Goal: Task Accomplishment & Management: Complete application form

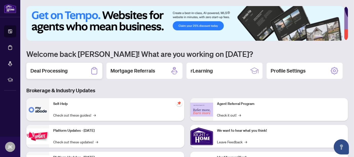
click at [39, 70] on h2 "Deal Processing" at bounding box center [48, 70] width 37 height 7
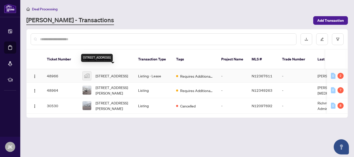
click at [108, 73] on span "[STREET_ADDRESS]" at bounding box center [112, 76] width 32 height 6
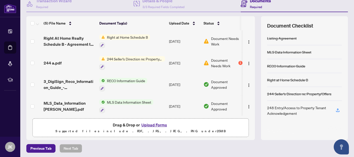
scroll to position [54, 0]
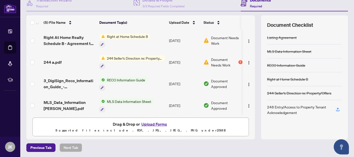
click at [279, 104] on div "248 Entry/Access to Property Tenant Acknowledgement" at bounding box center [298, 109] width 63 height 11
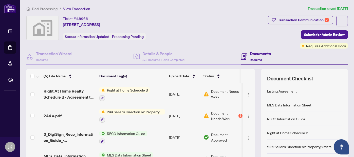
scroll to position [0, 0]
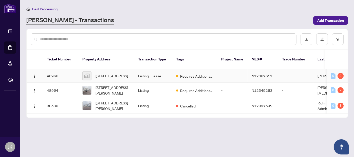
click at [154, 71] on td "Listing - Lease" at bounding box center [153, 75] width 38 height 13
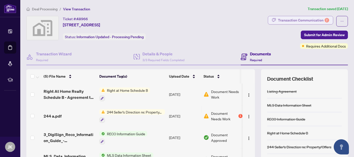
click at [318, 19] on div "Transaction Communication 2" at bounding box center [303, 20] width 51 height 8
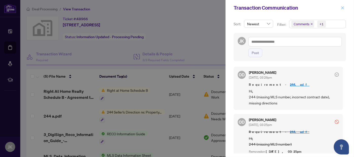
click at [342, 7] on icon "close" at bounding box center [343, 8] width 4 height 4
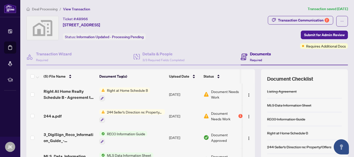
click at [83, 9] on span "View Transaction" at bounding box center [76, 9] width 27 height 5
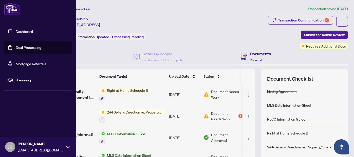
click at [35, 48] on link "Deal Processing" at bounding box center [29, 47] width 26 height 5
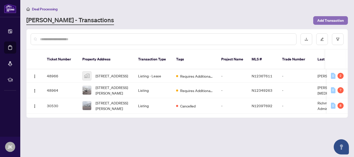
click at [327, 18] on span "Add Transaction" at bounding box center [330, 20] width 27 height 8
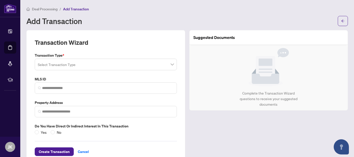
click at [171, 63] on span at bounding box center [106, 65] width 136 height 10
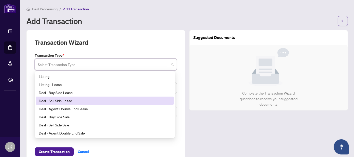
click at [90, 100] on div "Deal - Sell Side Lease" at bounding box center [105, 101] width 132 height 6
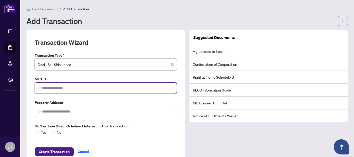
click at [128, 89] on input "search" at bounding box center [108, 88] width 132 height 5
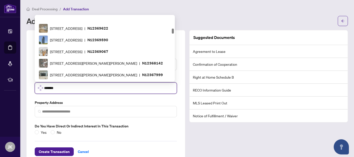
scroll to position [176, 0]
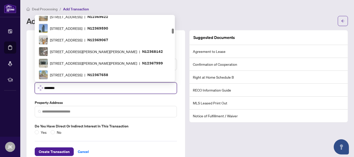
type input "*********"
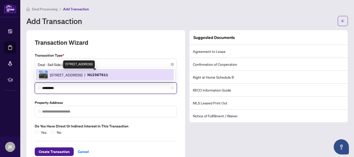
click at [82, 75] on span "[STREET_ADDRESS]" at bounding box center [66, 75] width 32 height 6
type input "**********"
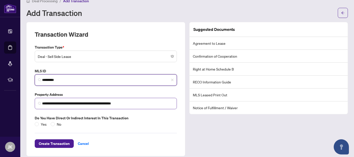
scroll to position [12, 0]
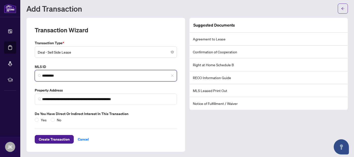
type input "*********"
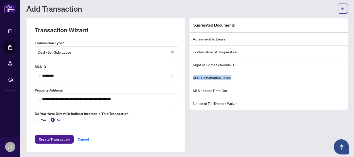
drag, startPoint x: 192, startPoint y: 77, endPoint x: 236, endPoint y: 79, distance: 44.1
click at [236, 79] on li "RECO Information Guide" at bounding box center [269, 77] width 158 height 13
click at [219, 91] on li "MLS Leased Print Out" at bounding box center [269, 90] width 158 height 13
